Goal: Information Seeking & Learning: Check status

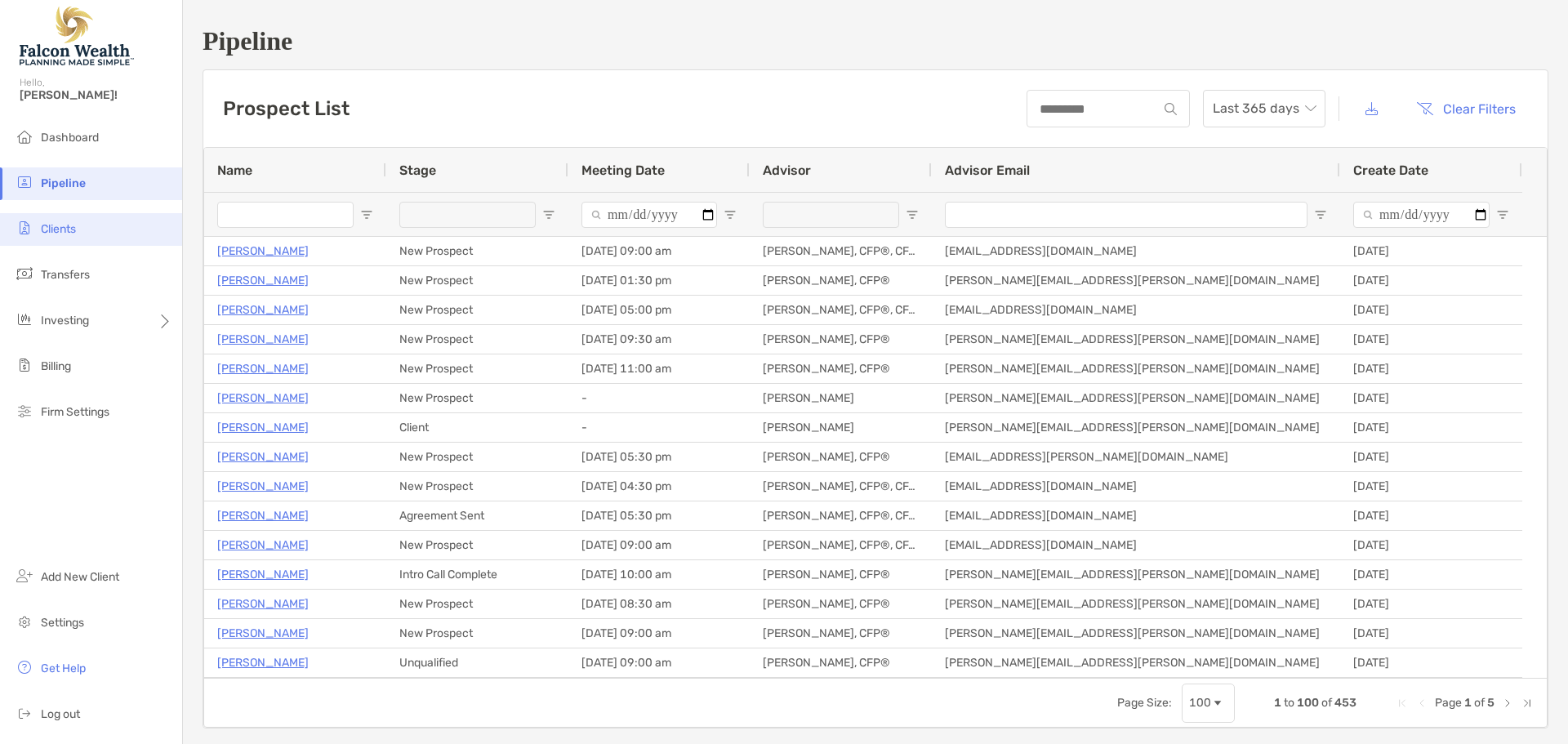
click at [76, 225] on span "Clients" at bounding box center [58, 229] width 35 height 14
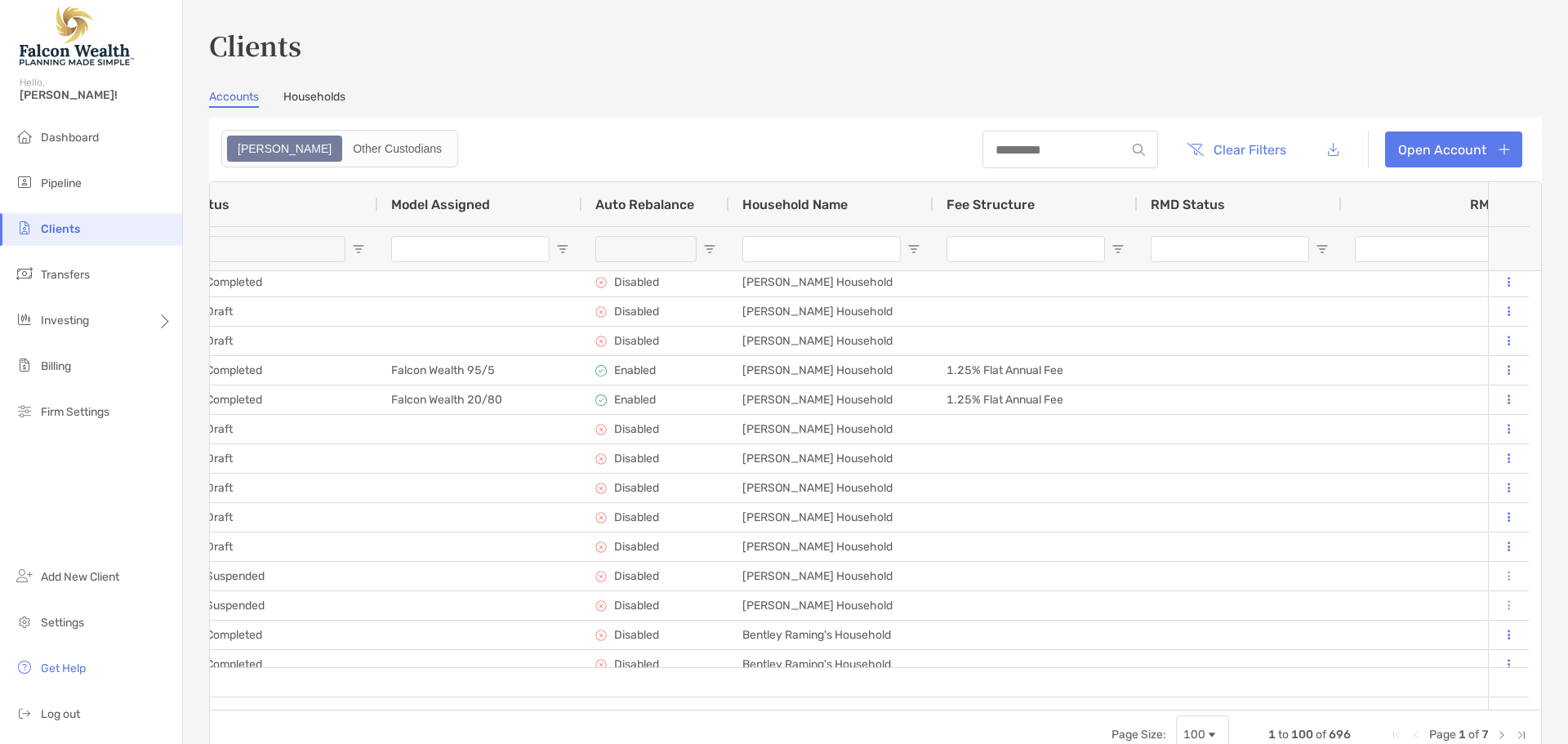
scroll to position [0, 2132]
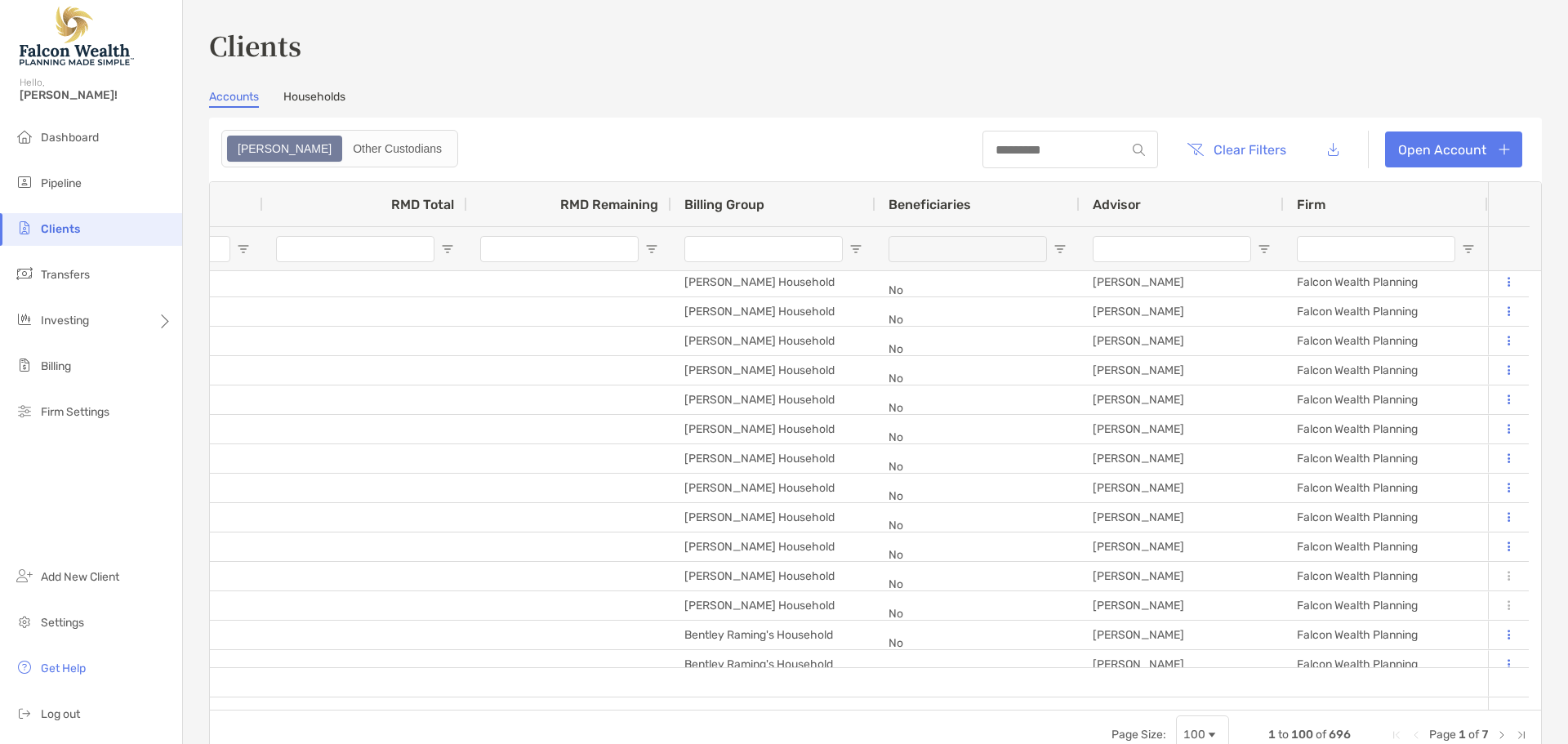
click at [1148, 241] on input "Advisor Filter Input" at bounding box center [1172, 249] width 158 height 27
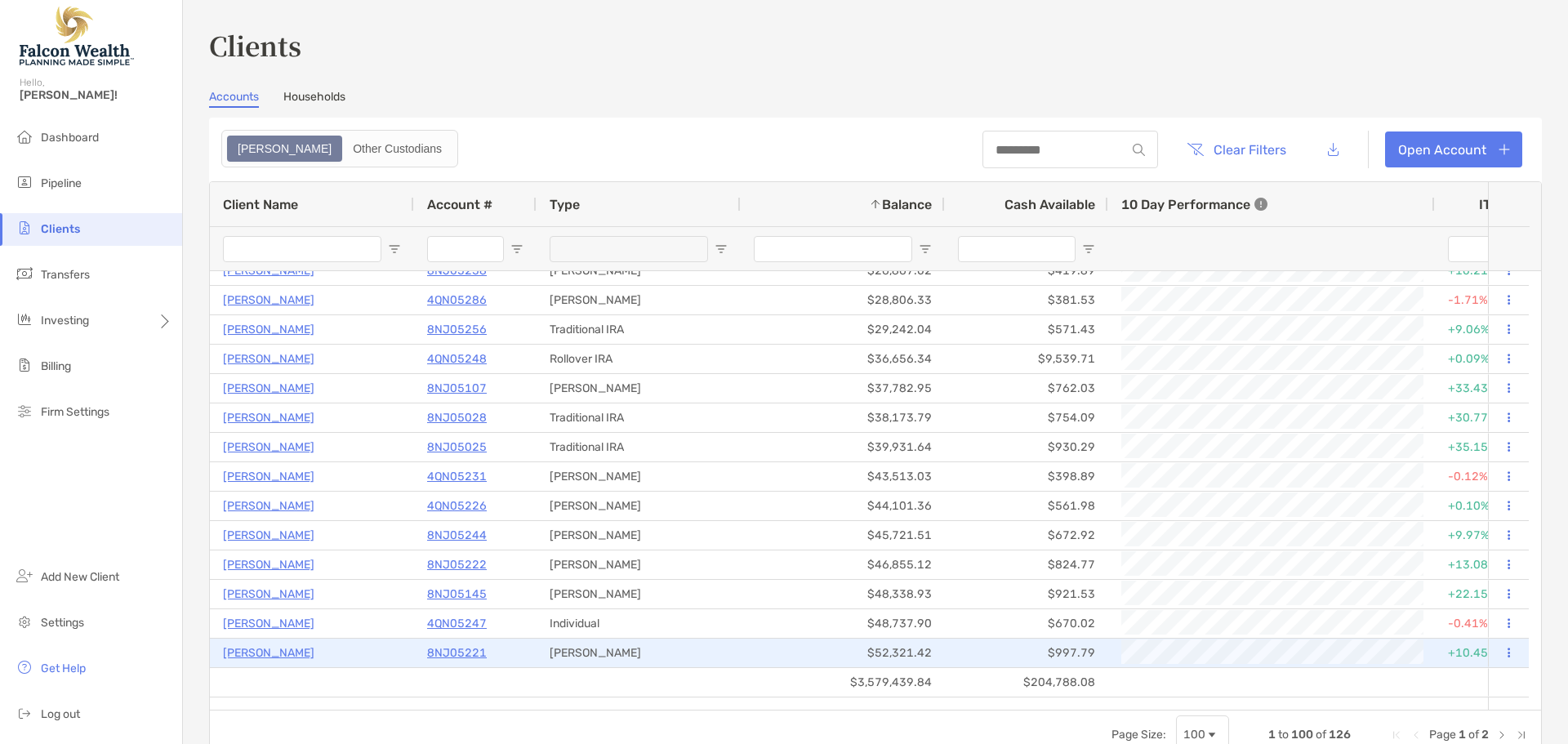
type input "*****"
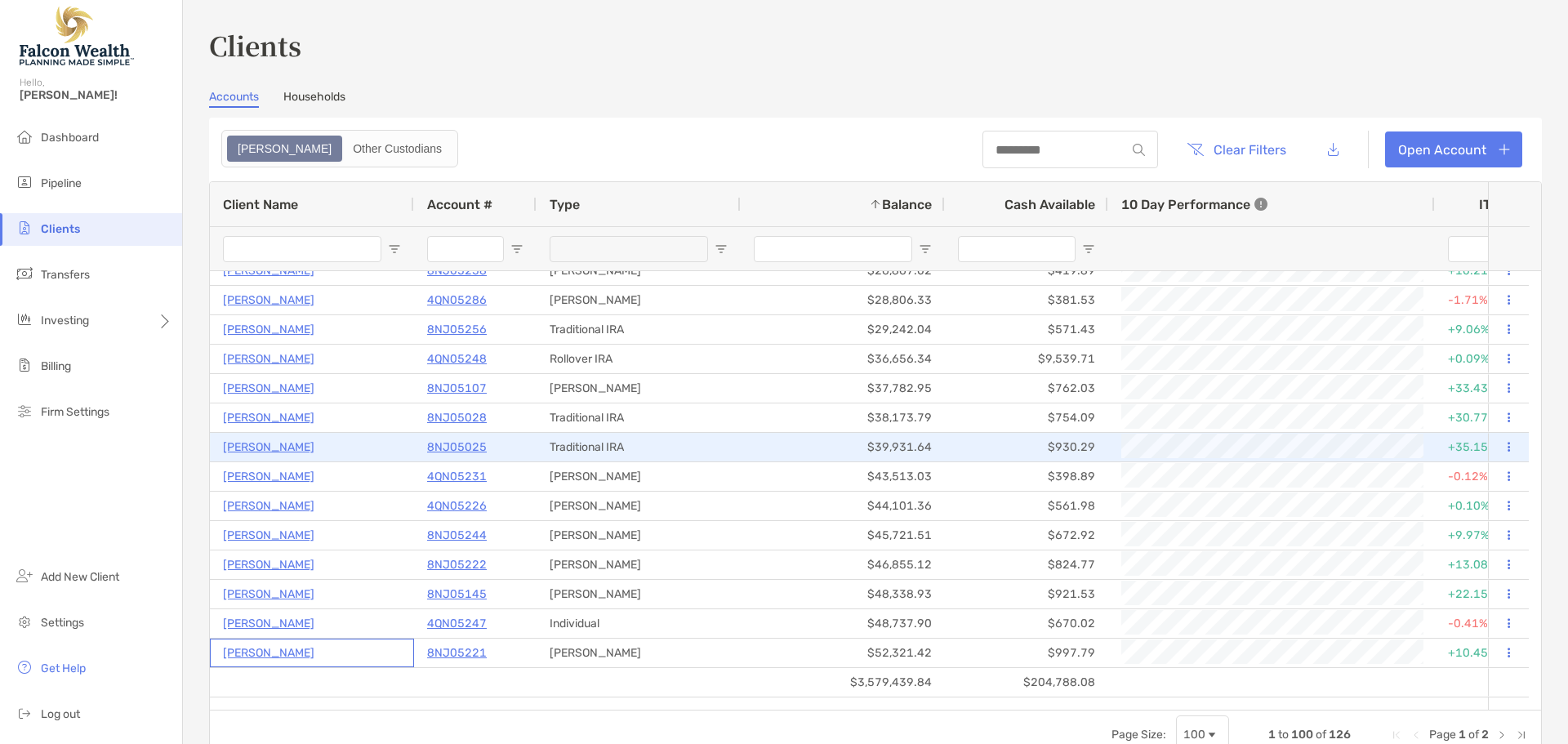
drag, startPoint x: 312, startPoint y: 656, endPoint x: 224, endPoint y: 397, distance: 273.5
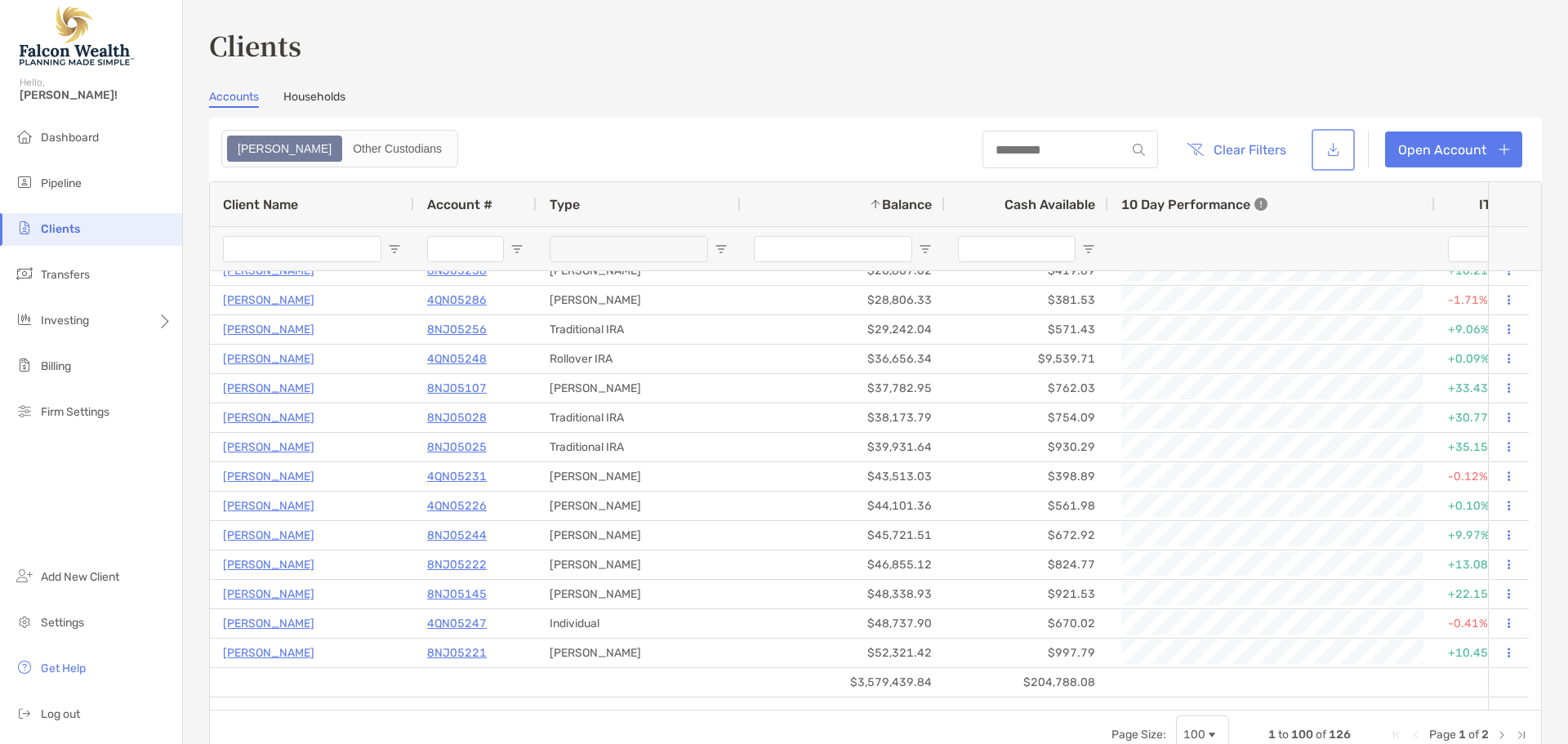
click at [1323, 148] on button "button" at bounding box center [1334, 150] width 37 height 35
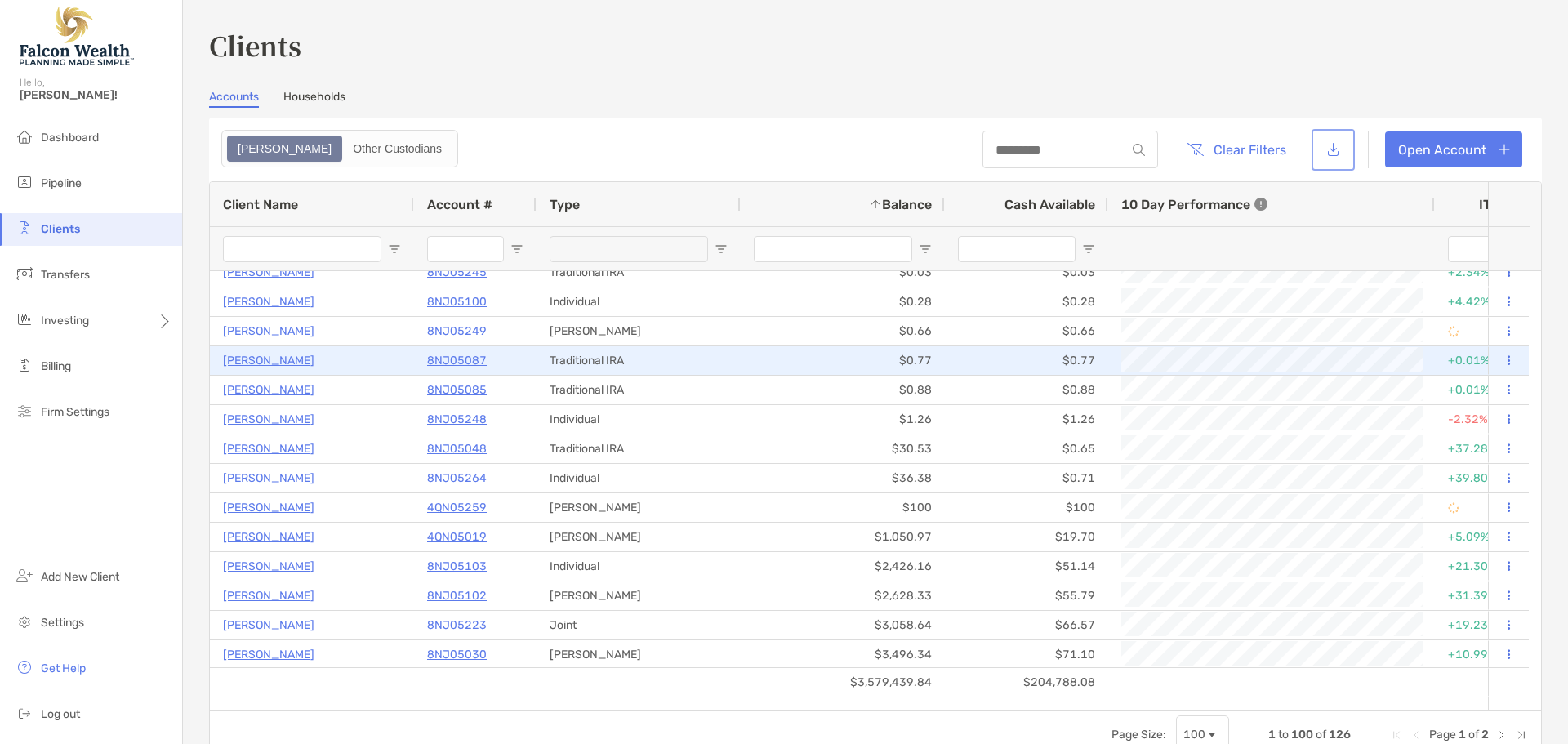
scroll to position [1226, 0]
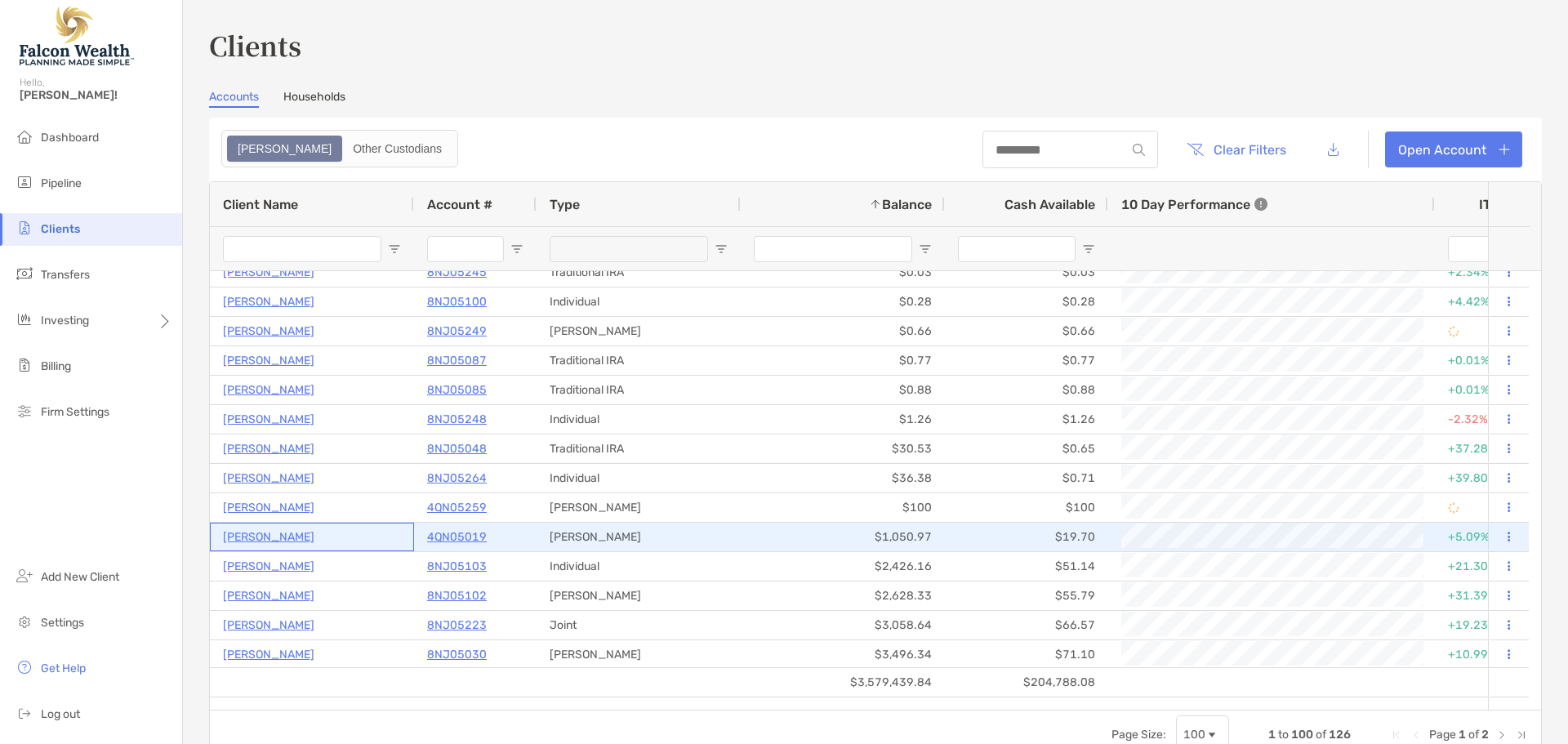
click at [261, 541] on p "[PERSON_NAME]" at bounding box center [268, 537] width 91 height 20
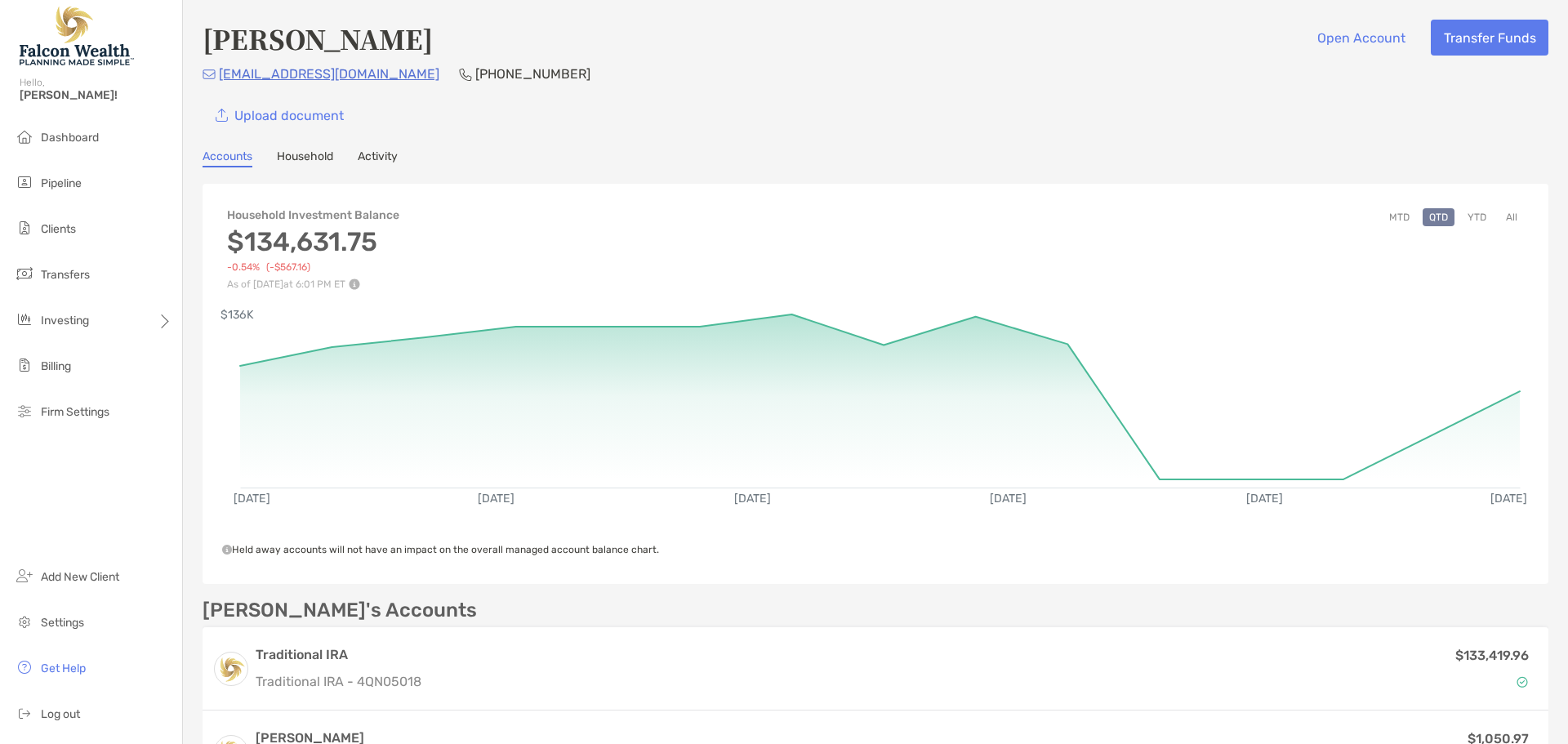
click at [1476, 218] on button "YTD" at bounding box center [1477, 217] width 32 height 18
